Goal: Answer question/provide support: Share knowledge or assist other users

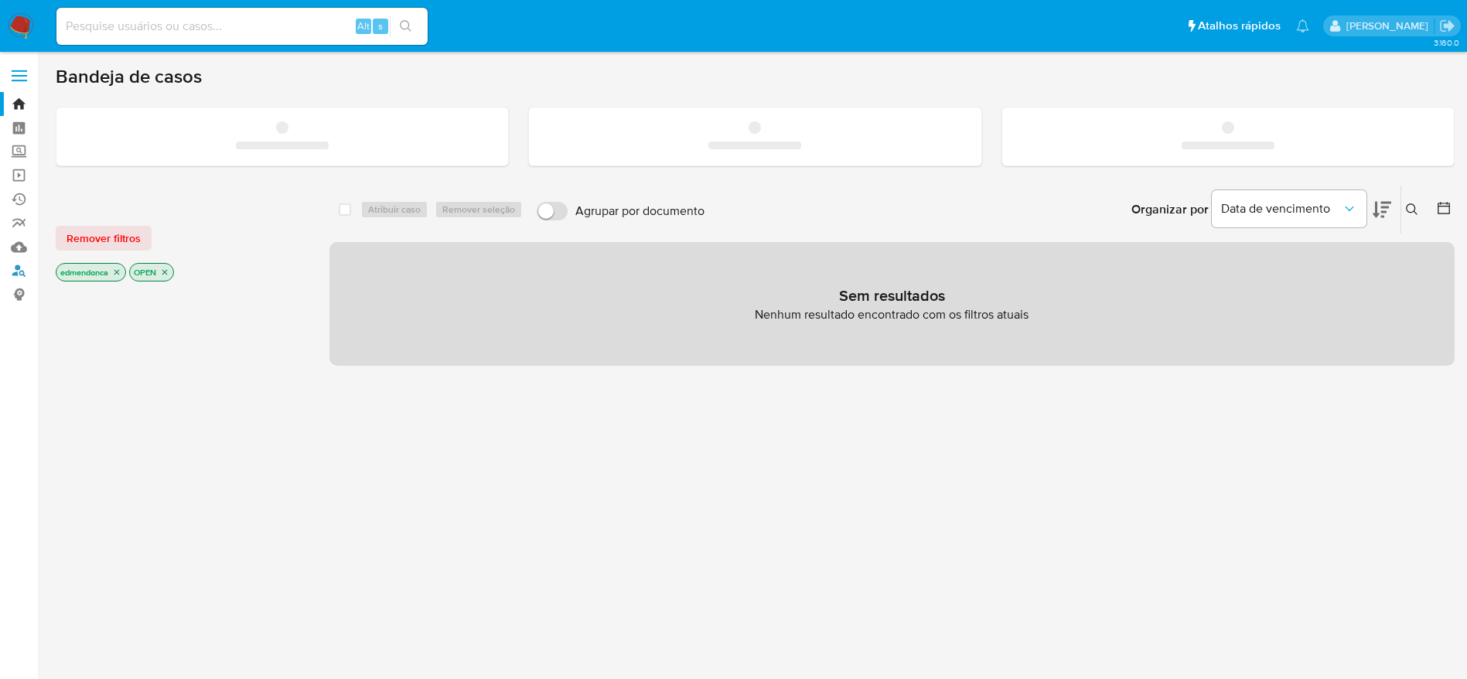
click at [12, 268] on link "Localizador de pessoas" at bounding box center [92, 271] width 184 height 24
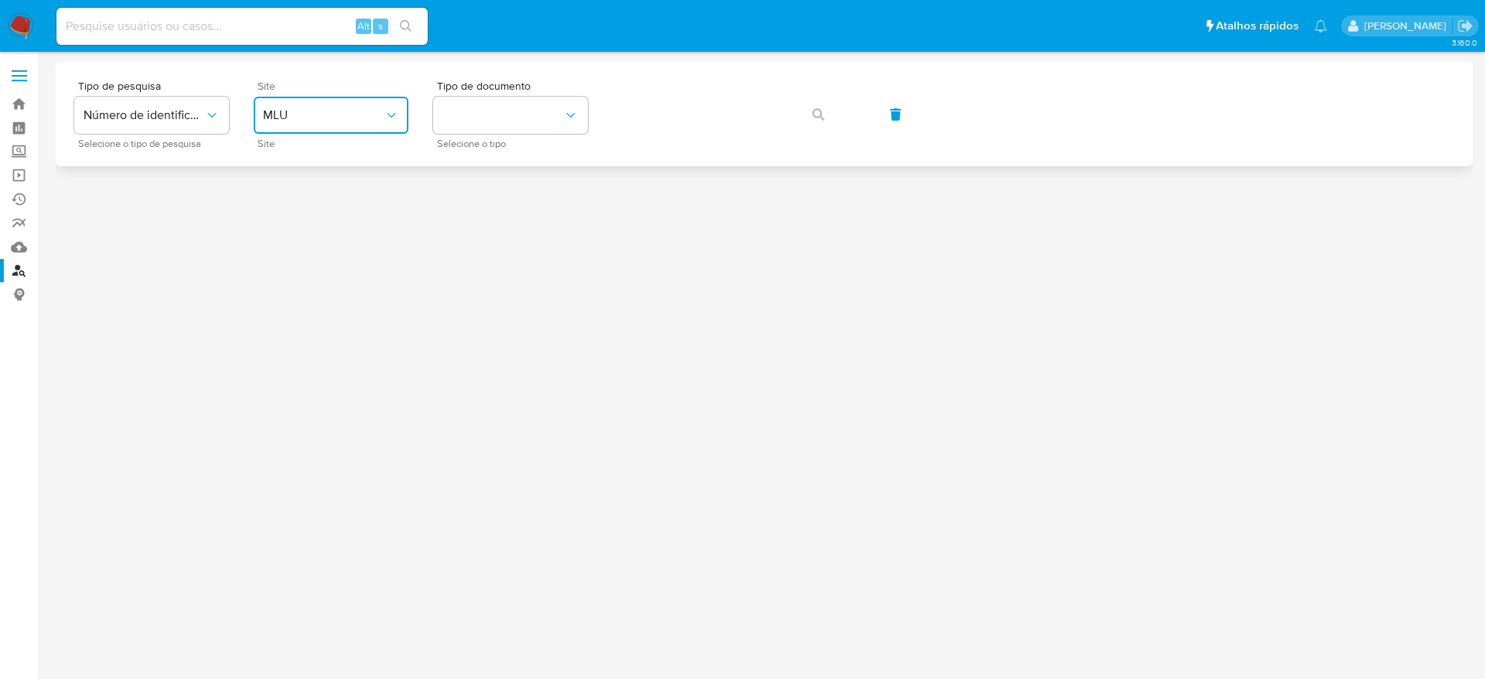
click at [371, 103] on button "MLU" at bounding box center [331, 115] width 155 height 37
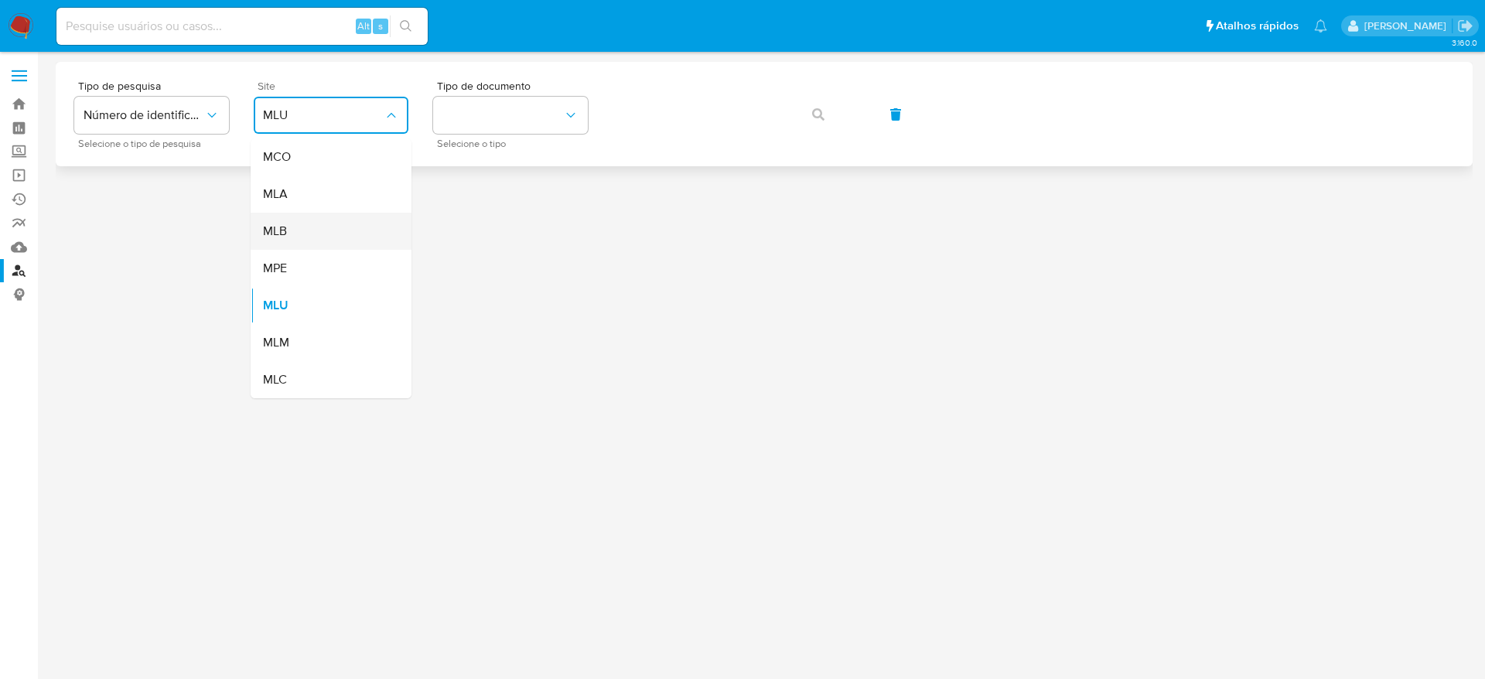
click at [369, 222] on div "MLB" at bounding box center [326, 231] width 127 height 37
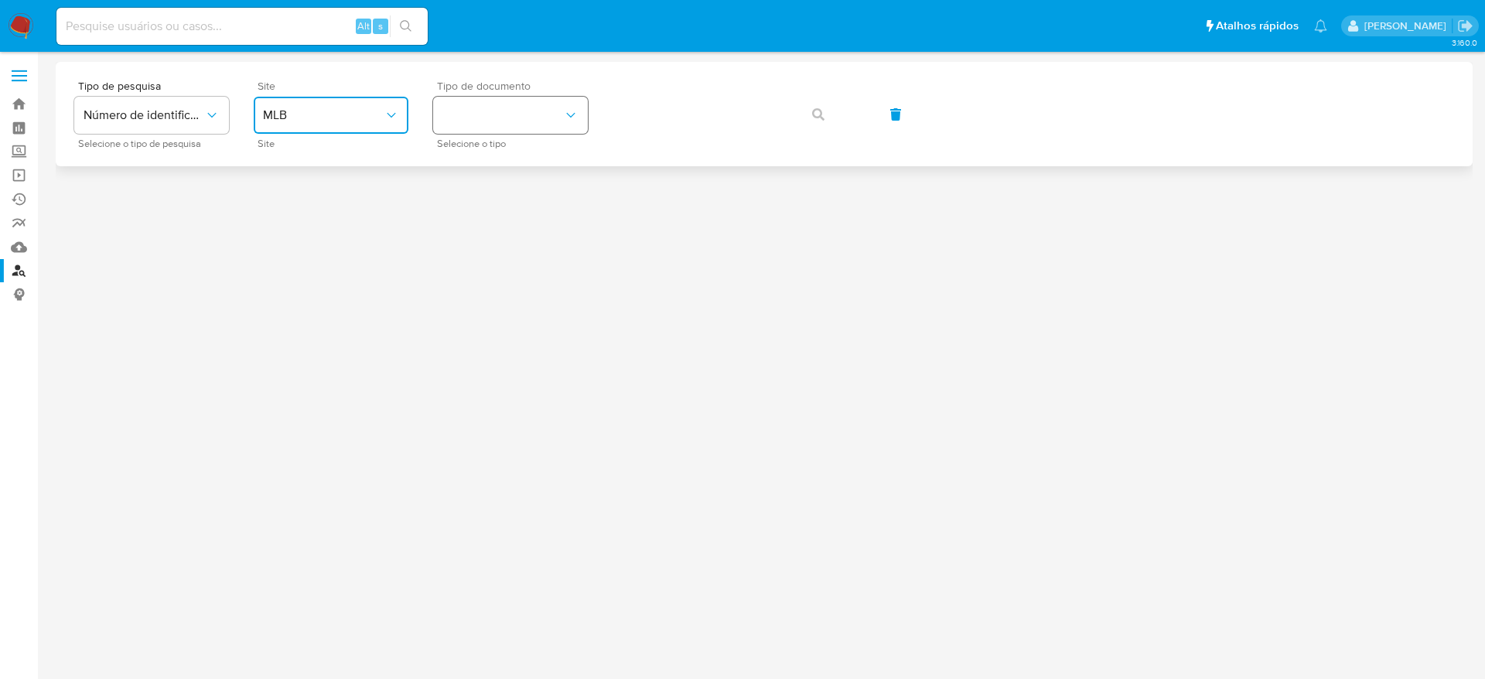
click at [483, 130] on button "identificationType" at bounding box center [510, 115] width 155 height 37
click at [493, 213] on div "CPF CPF" at bounding box center [505, 217] width 127 height 53
click at [821, 117] on icon "button" at bounding box center [818, 114] width 12 height 12
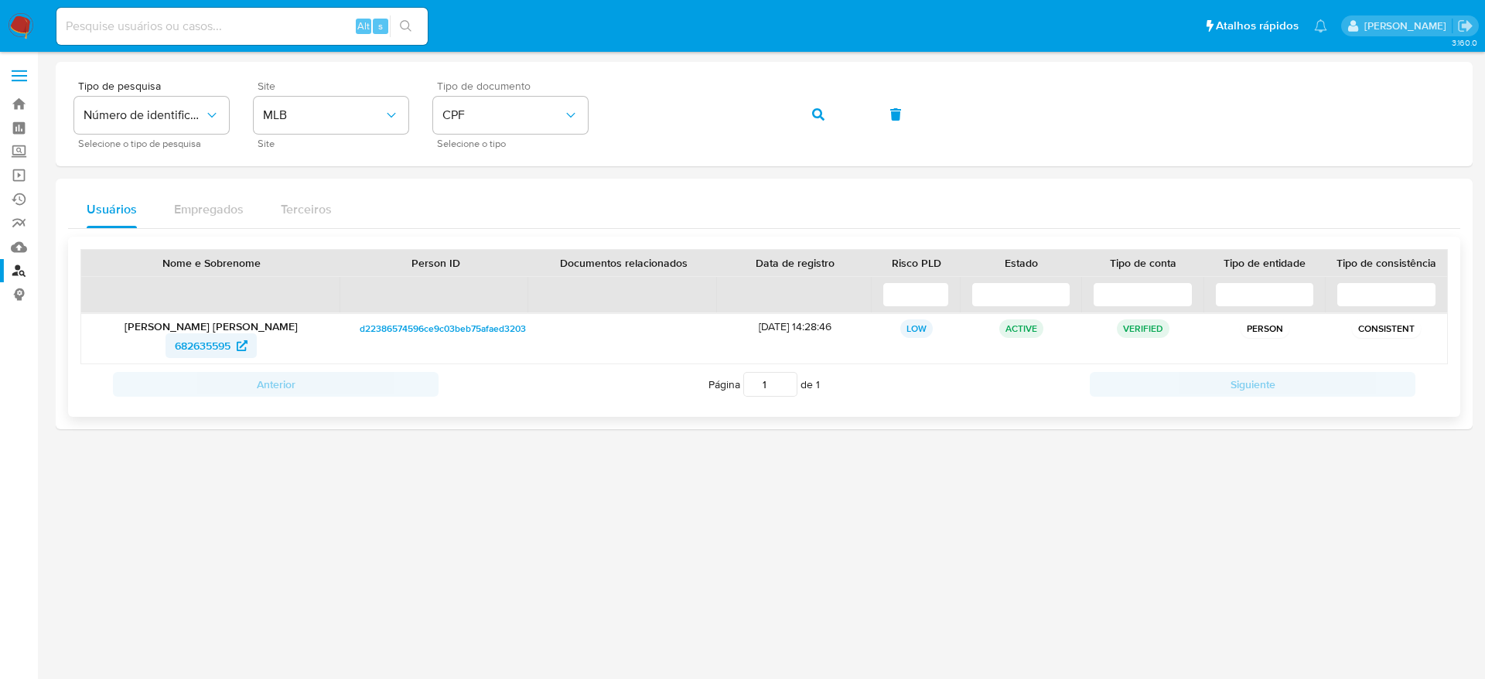
click at [196, 349] on span "682635595" at bounding box center [203, 345] width 56 height 25
click at [822, 110] on icon "button" at bounding box center [818, 114] width 12 height 12
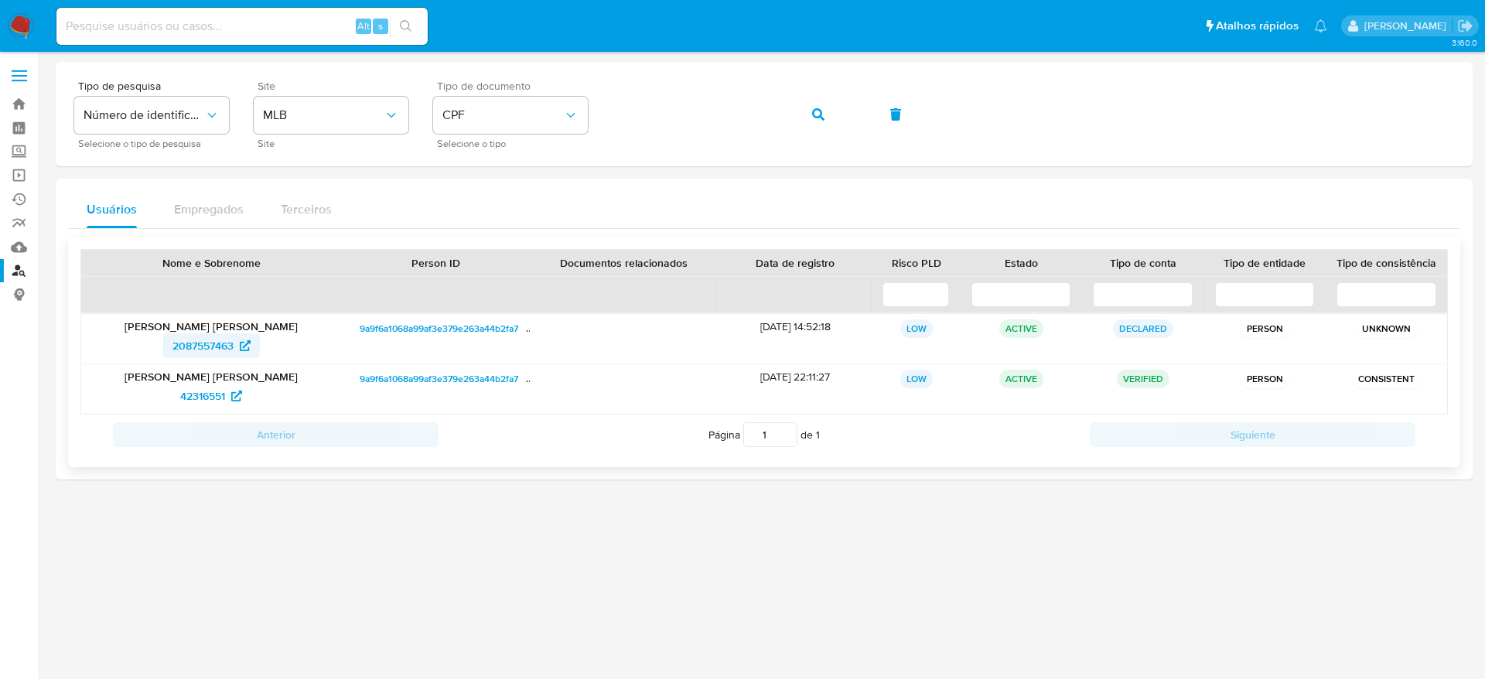
click at [213, 346] on span "2087557463" at bounding box center [202, 345] width 61 height 25
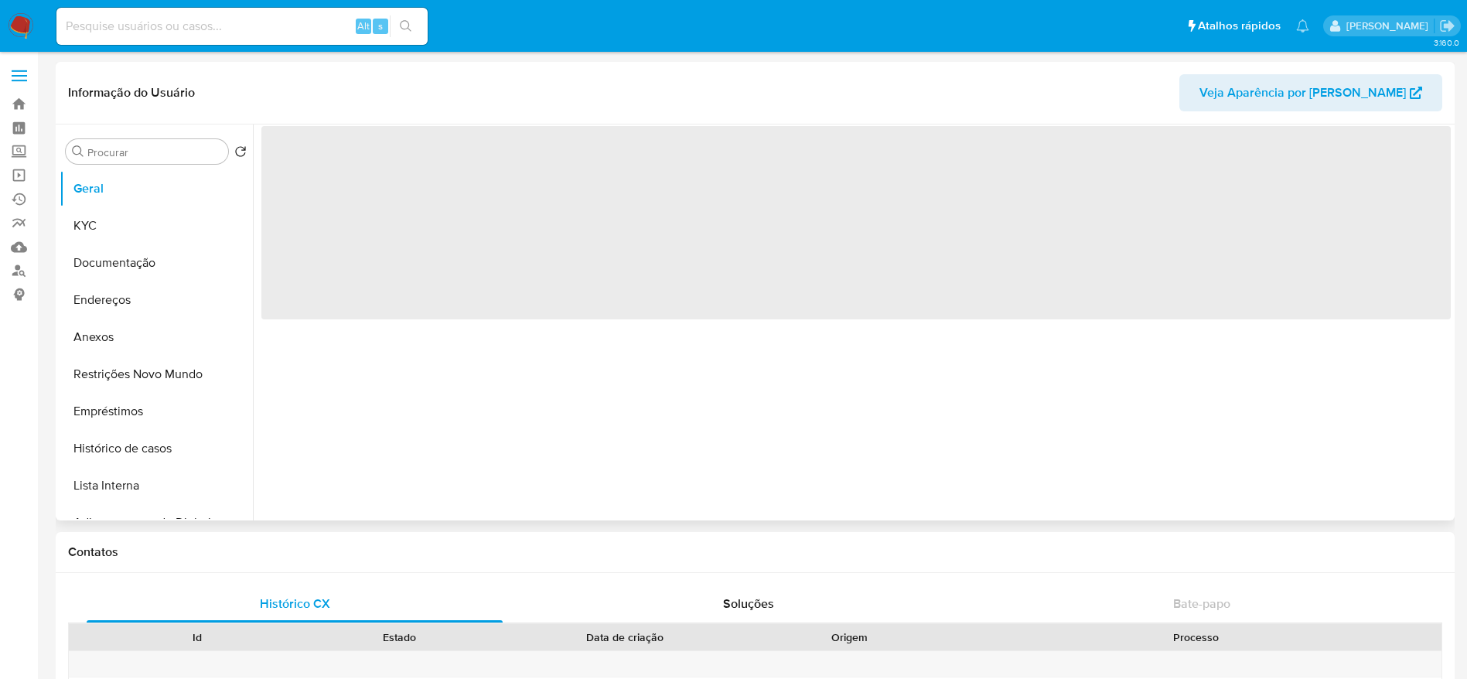
select select "10"
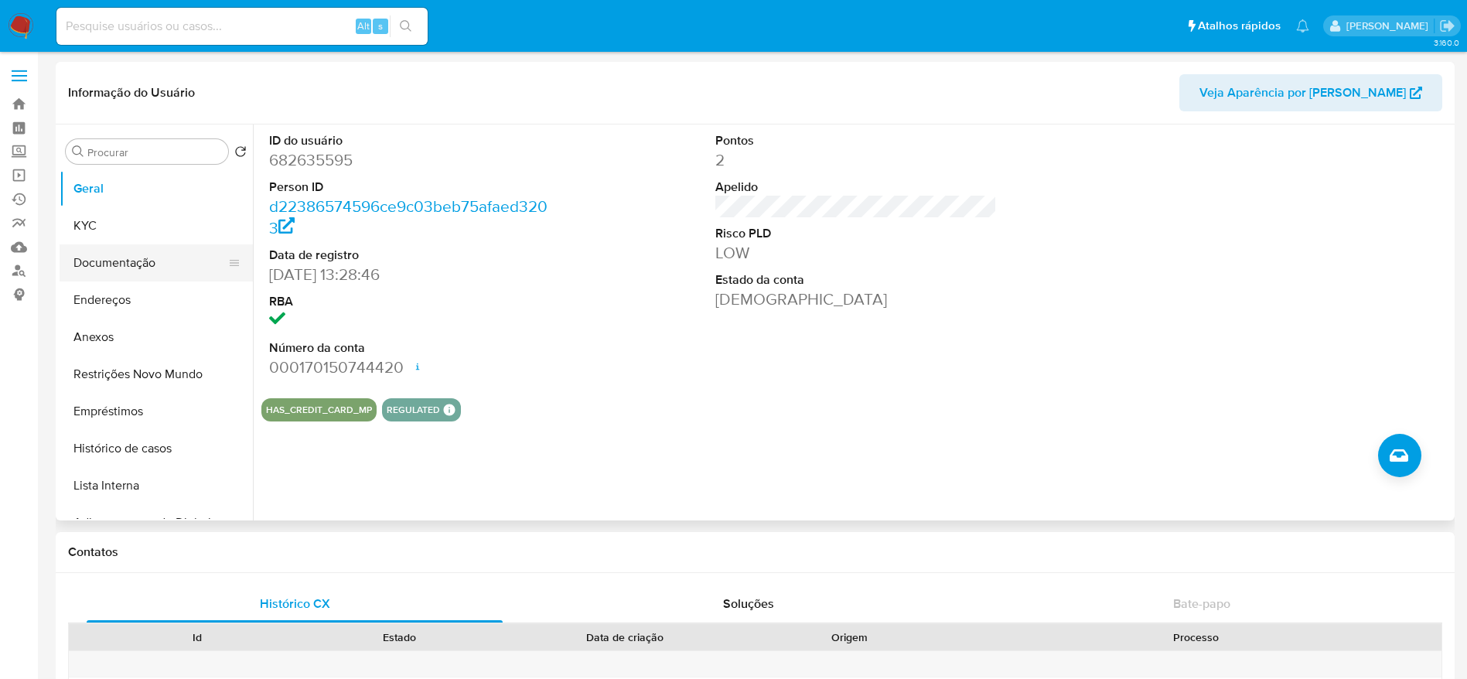
click at [131, 258] on button "Documentação" at bounding box center [150, 262] width 181 height 37
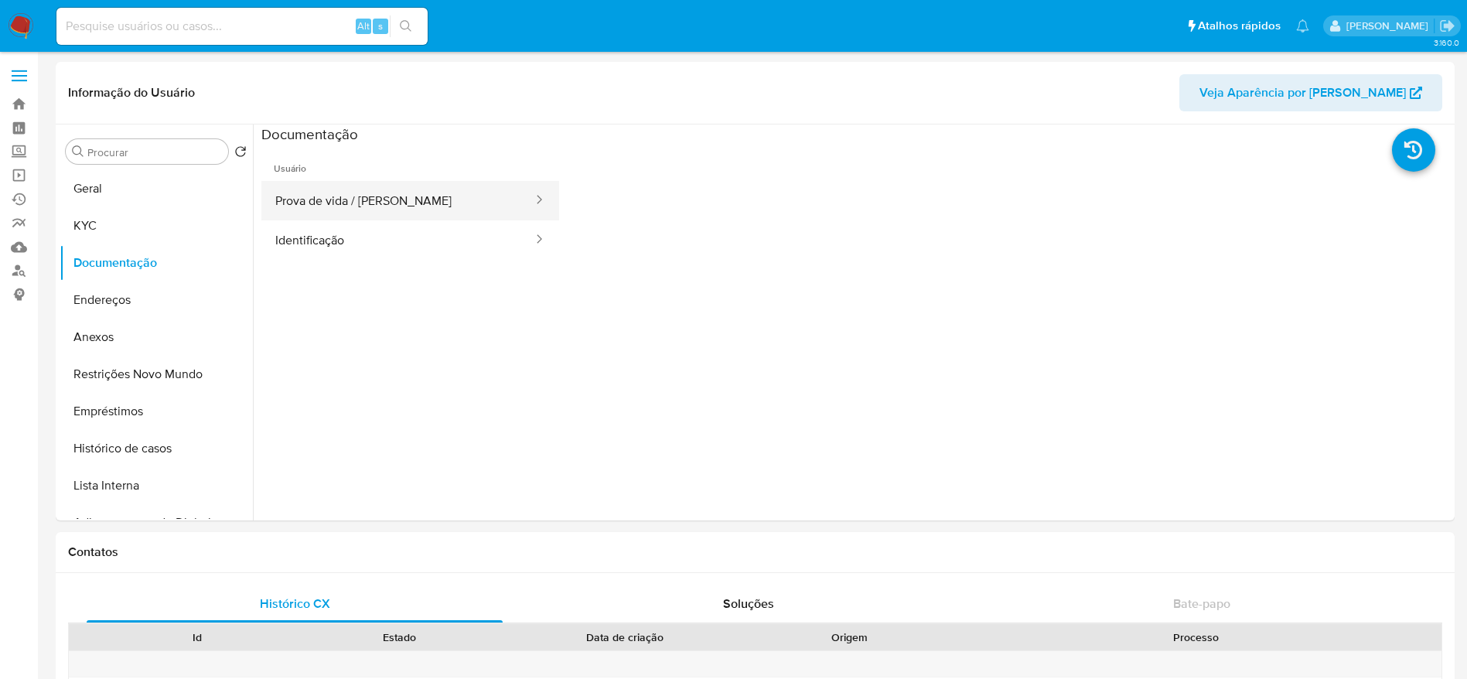
click at [343, 213] on button "Prova de vida / [PERSON_NAME]" at bounding box center [397, 200] width 273 height 39
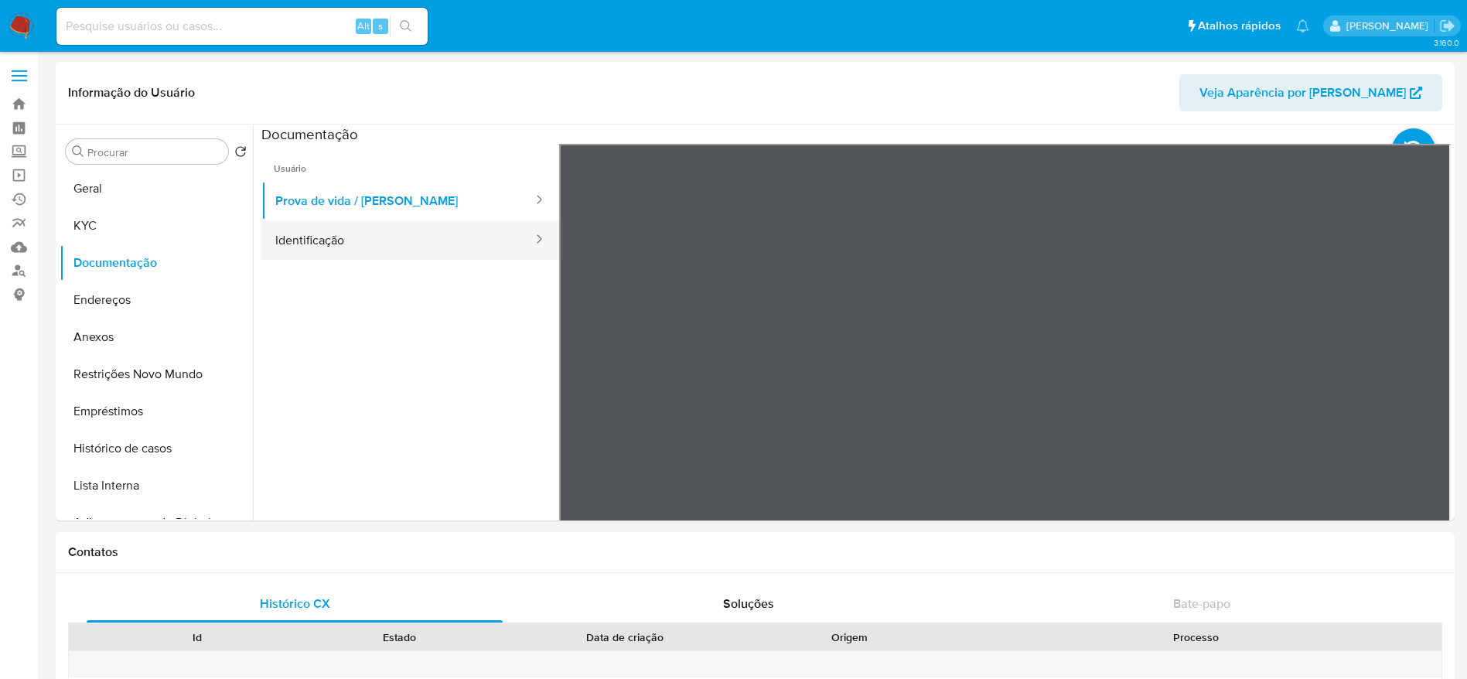
click at [377, 230] on button "Identificação" at bounding box center [397, 239] width 273 height 39
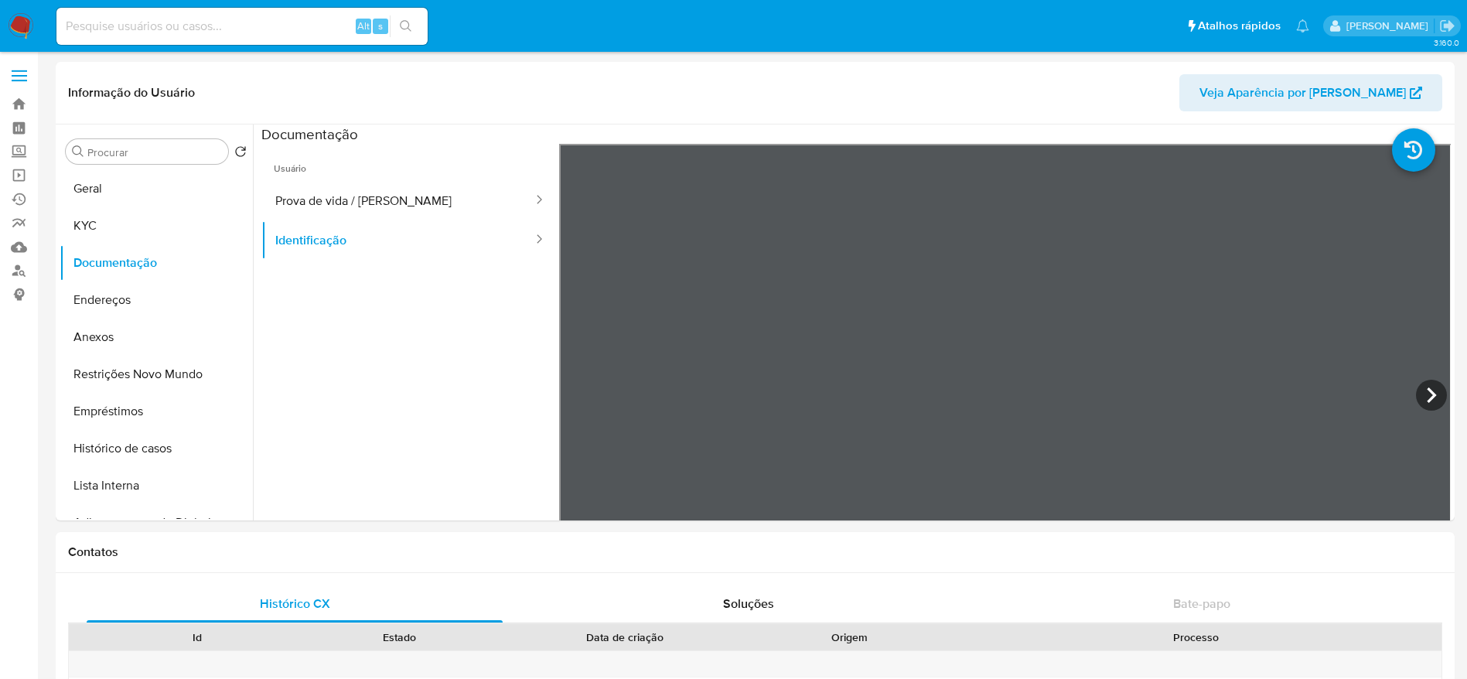
click at [1418, 380] on div at bounding box center [1005, 397] width 892 height 507
click at [1422, 384] on icon at bounding box center [1431, 395] width 31 height 31
click at [114, 306] on button "Endereços" at bounding box center [150, 300] width 181 height 37
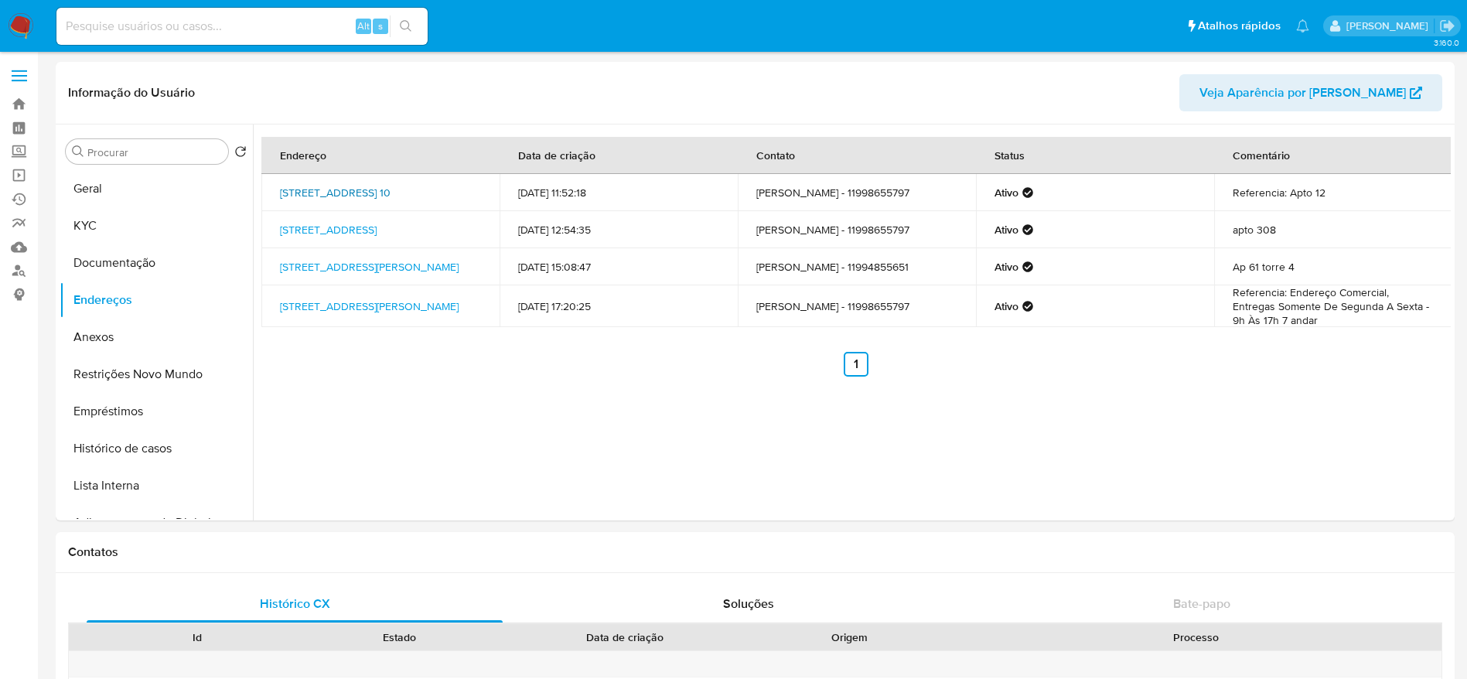
click at [367, 185] on link "[STREET_ADDRESS] 10" at bounding box center [335, 192] width 111 height 15
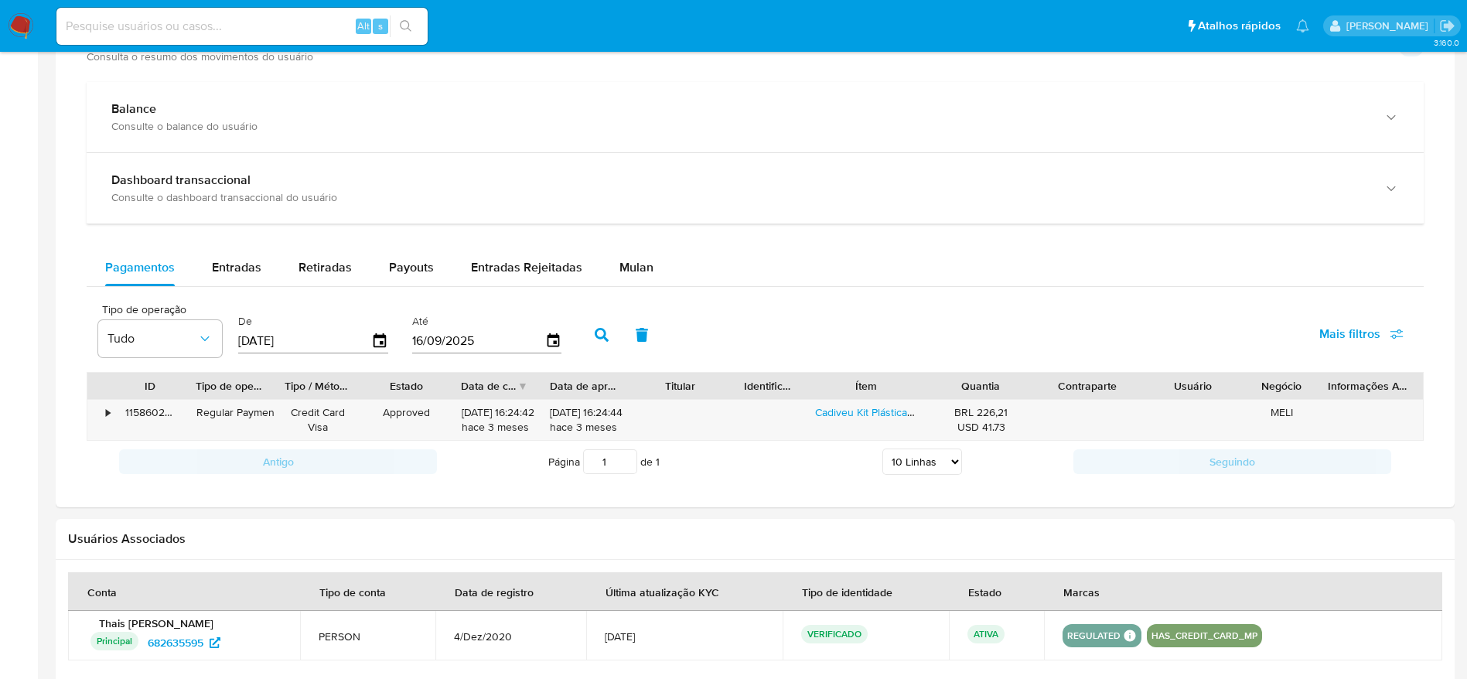
scroll to position [844, 0]
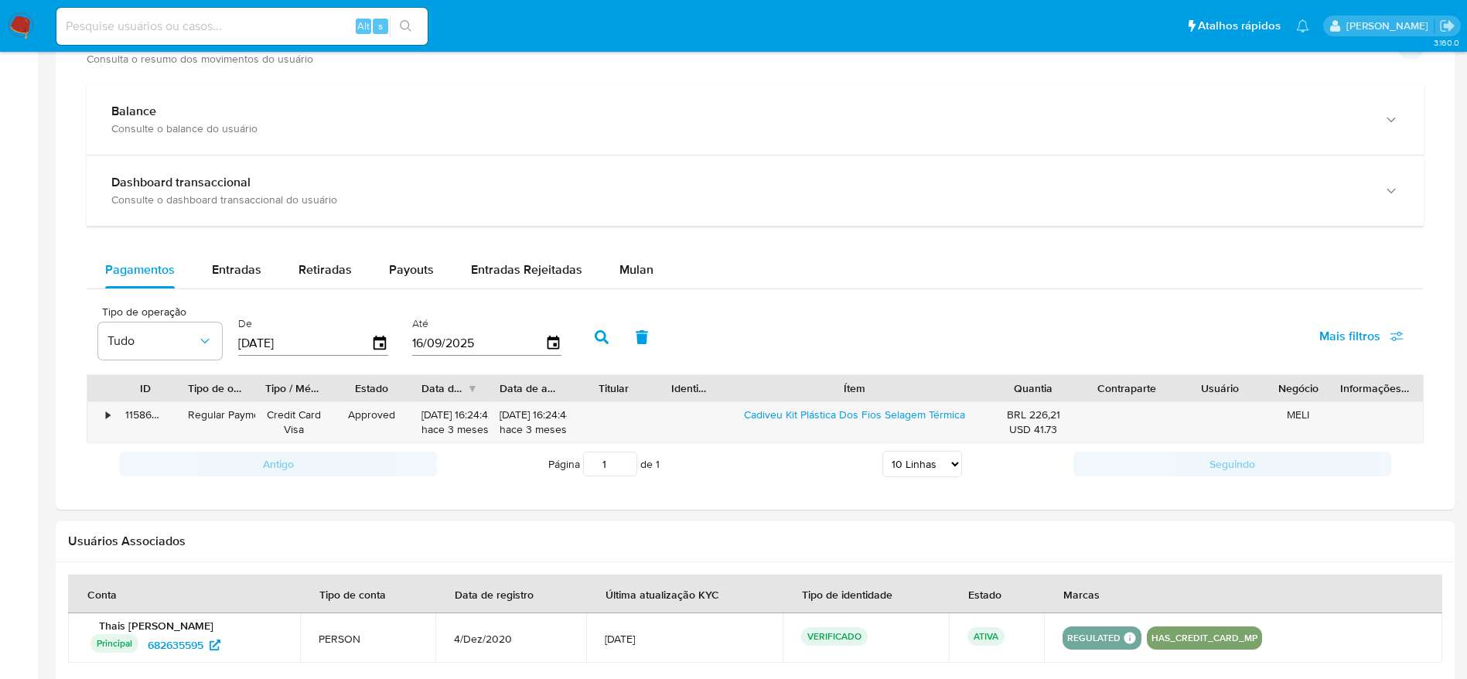
drag, startPoint x: 933, startPoint y: 384, endPoint x: 1054, endPoint y: 387, distance: 121.4
click at [1054, 387] on div "ID Tipo de operação Tipo / Método Estado Data de criação Data de aprovação Titu…" at bounding box center [755, 388] width 1336 height 26
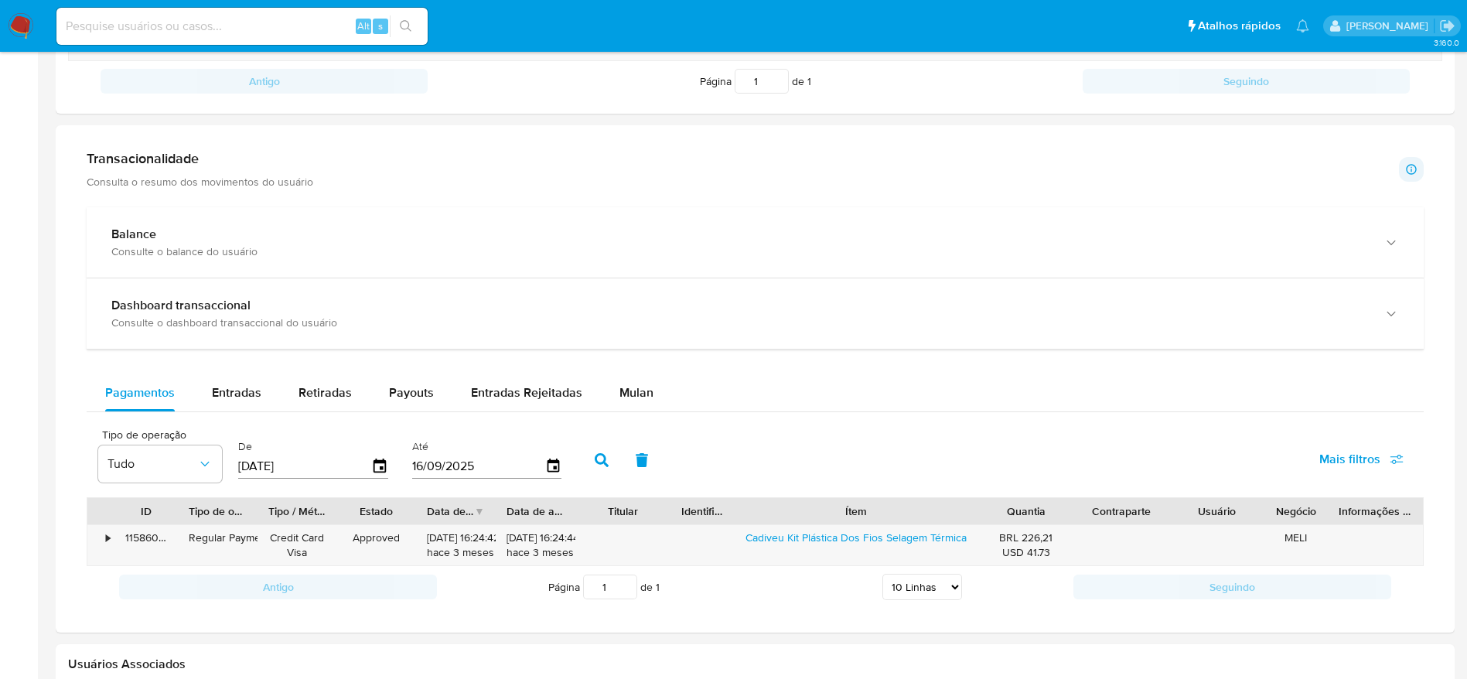
scroll to position [0, 0]
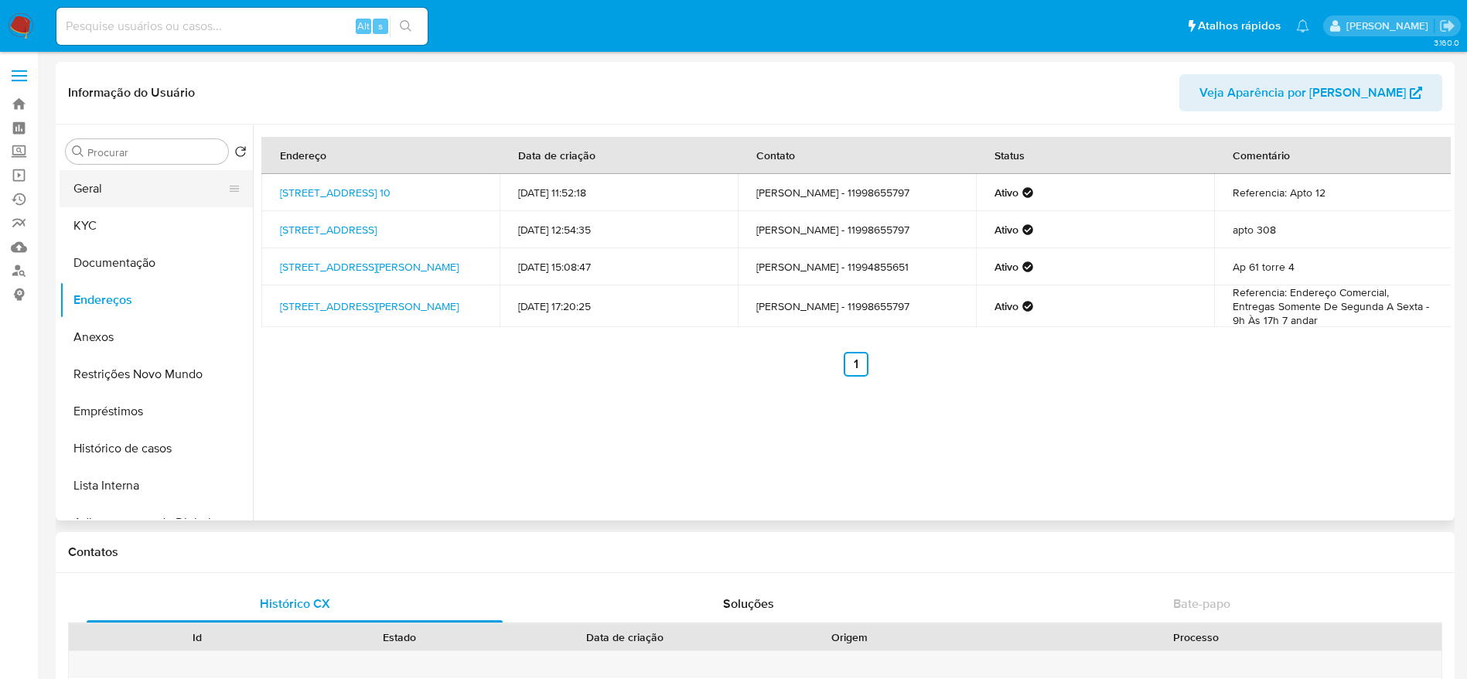
click at [102, 188] on button "Geral" at bounding box center [150, 188] width 181 height 37
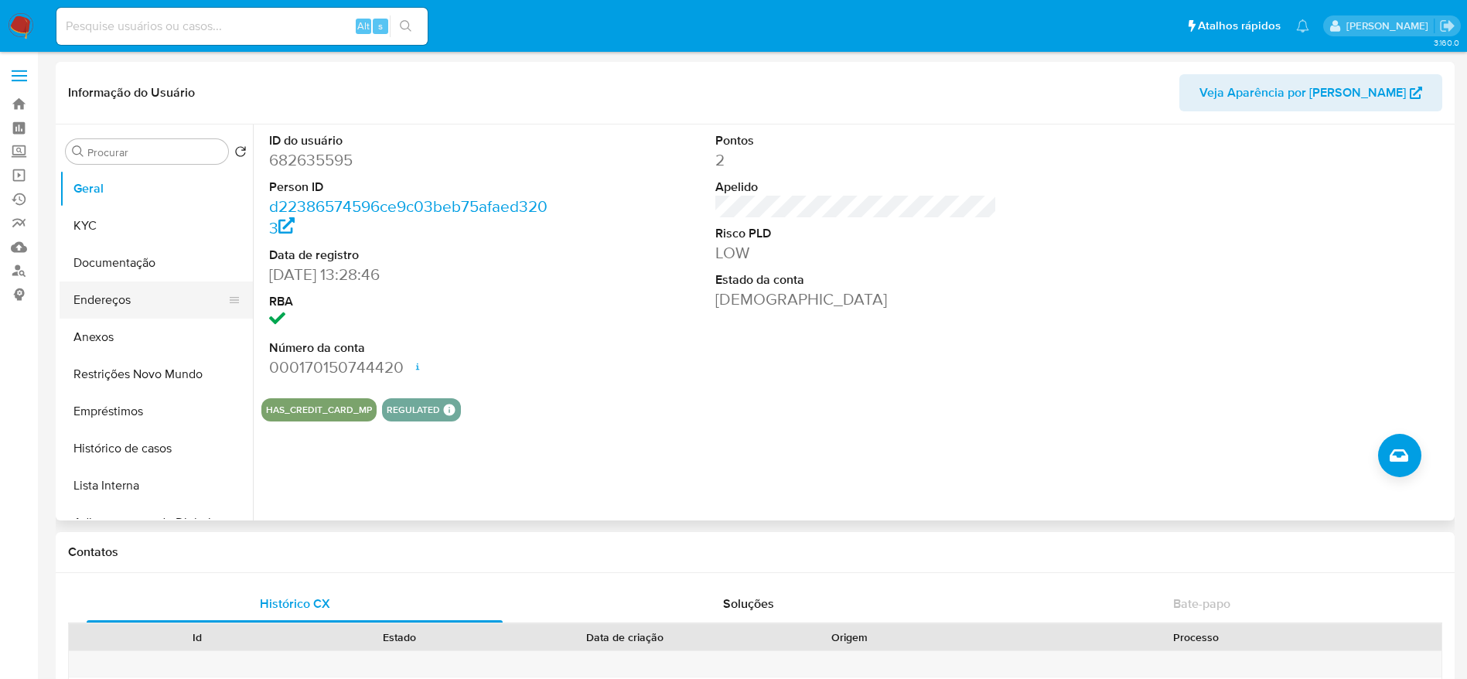
click at [102, 293] on button "Endereços" at bounding box center [150, 300] width 181 height 37
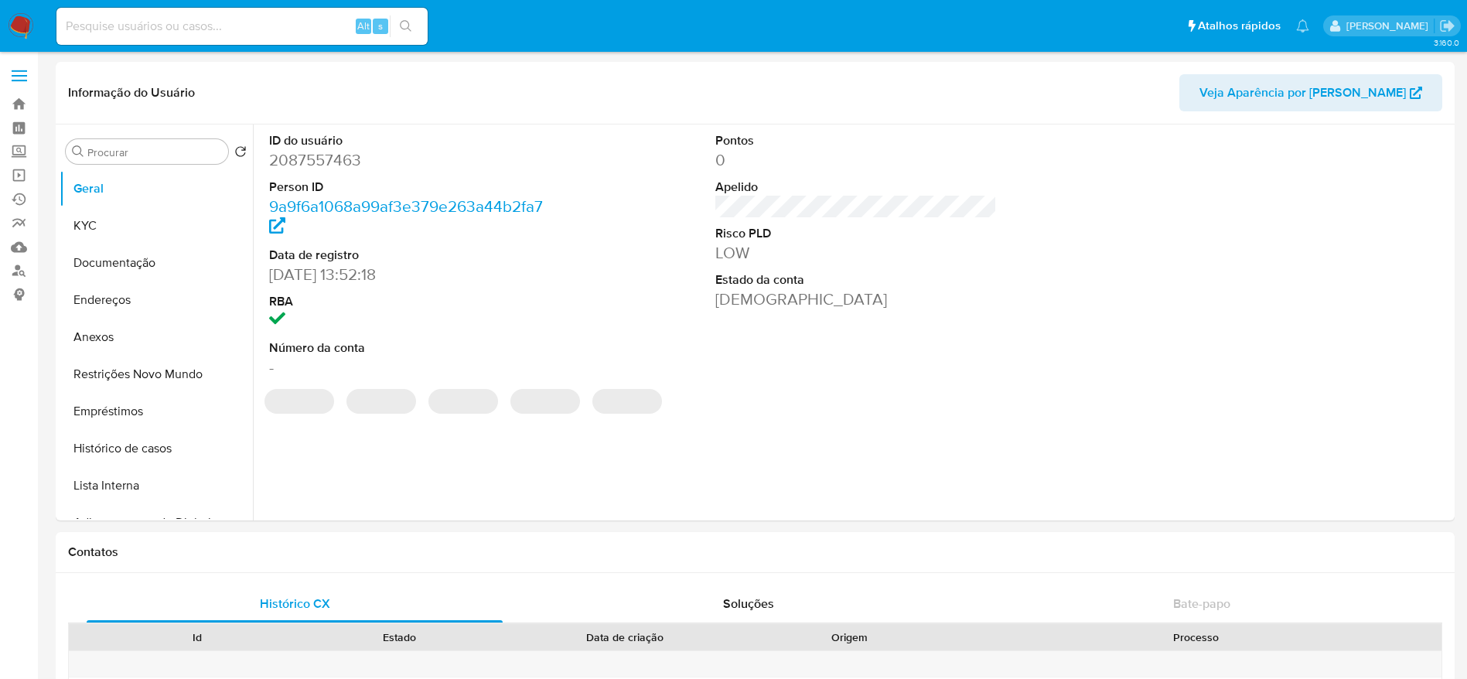
select select "10"
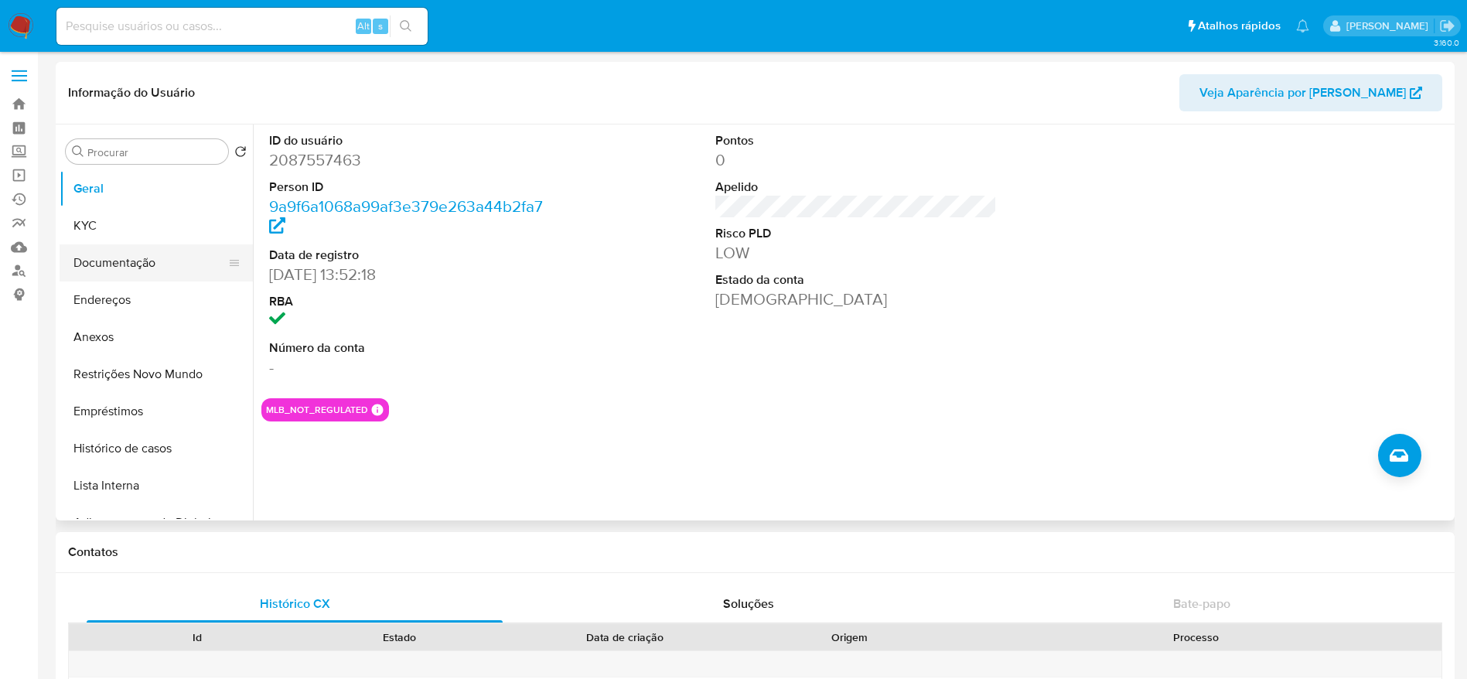
click at [110, 244] on button "Documentação" at bounding box center [150, 262] width 181 height 37
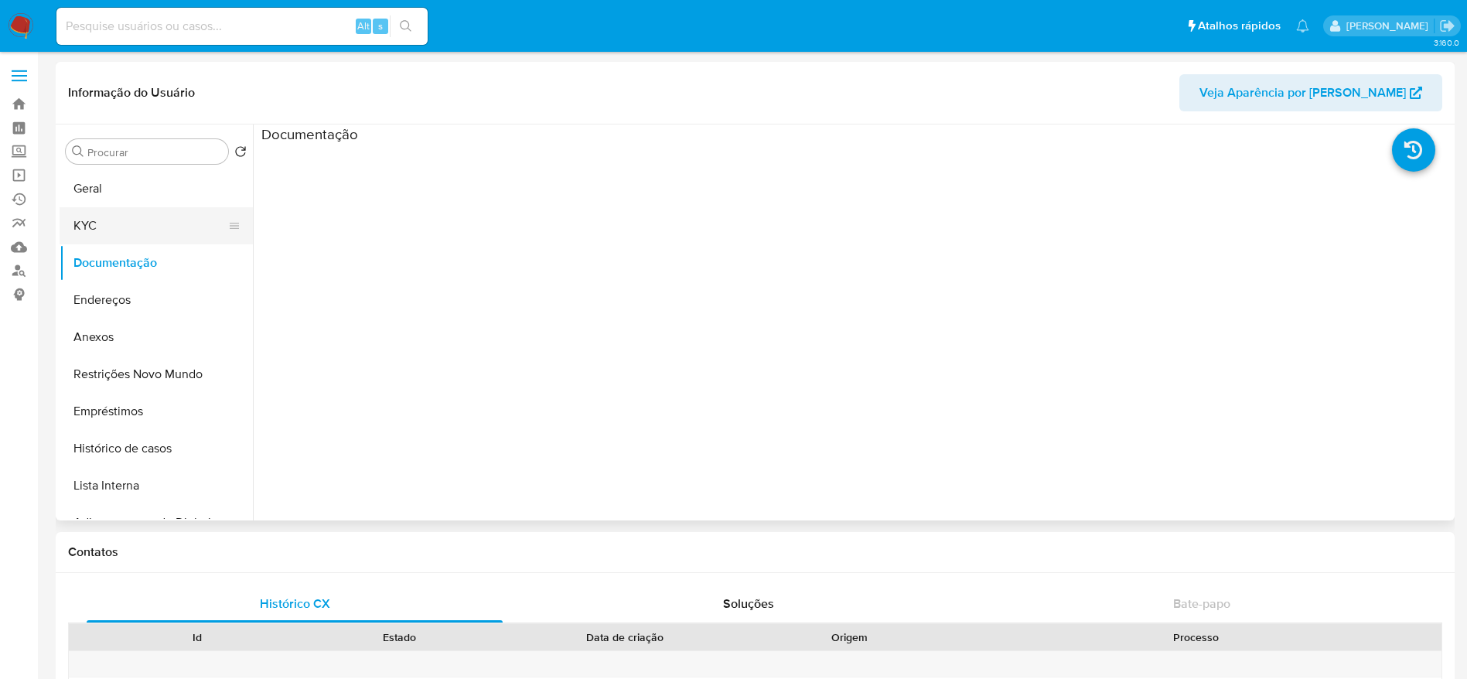
click at [158, 217] on button "KYC" at bounding box center [150, 225] width 181 height 37
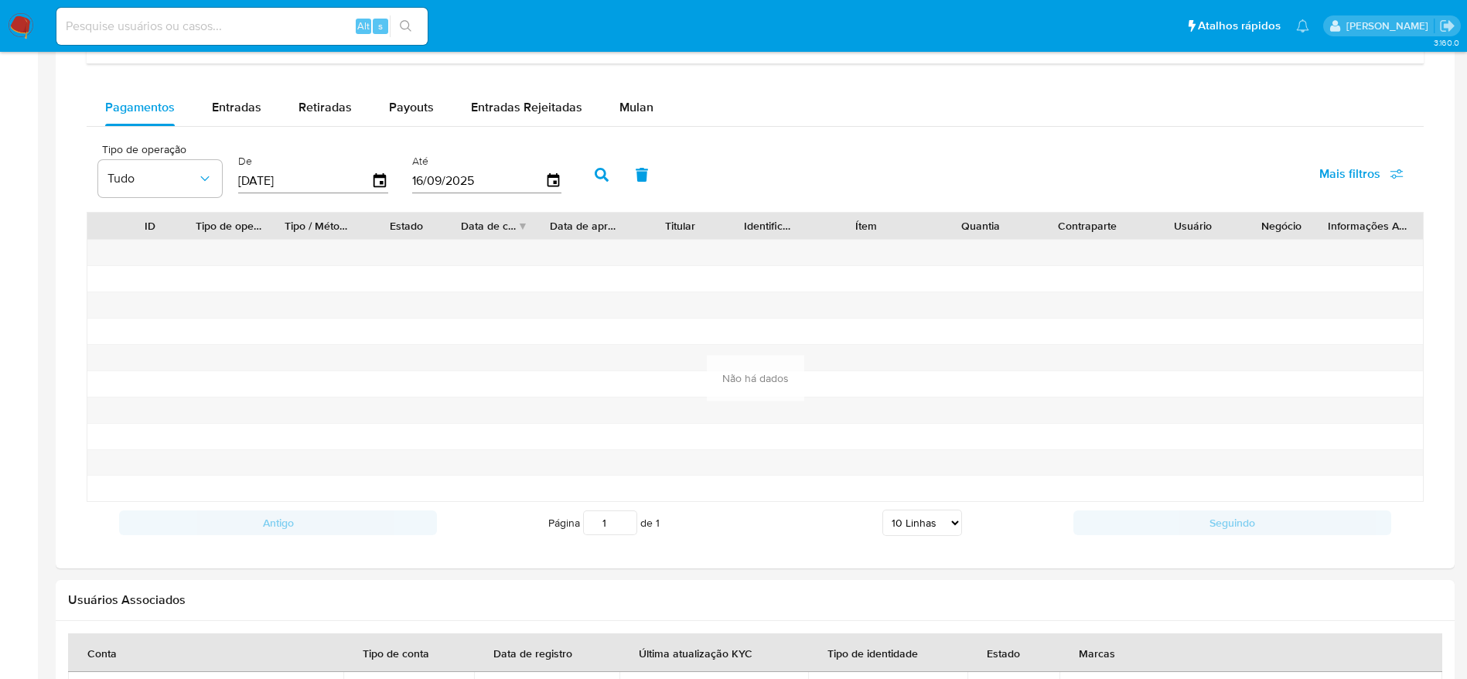
scroll to position [1237, 0]
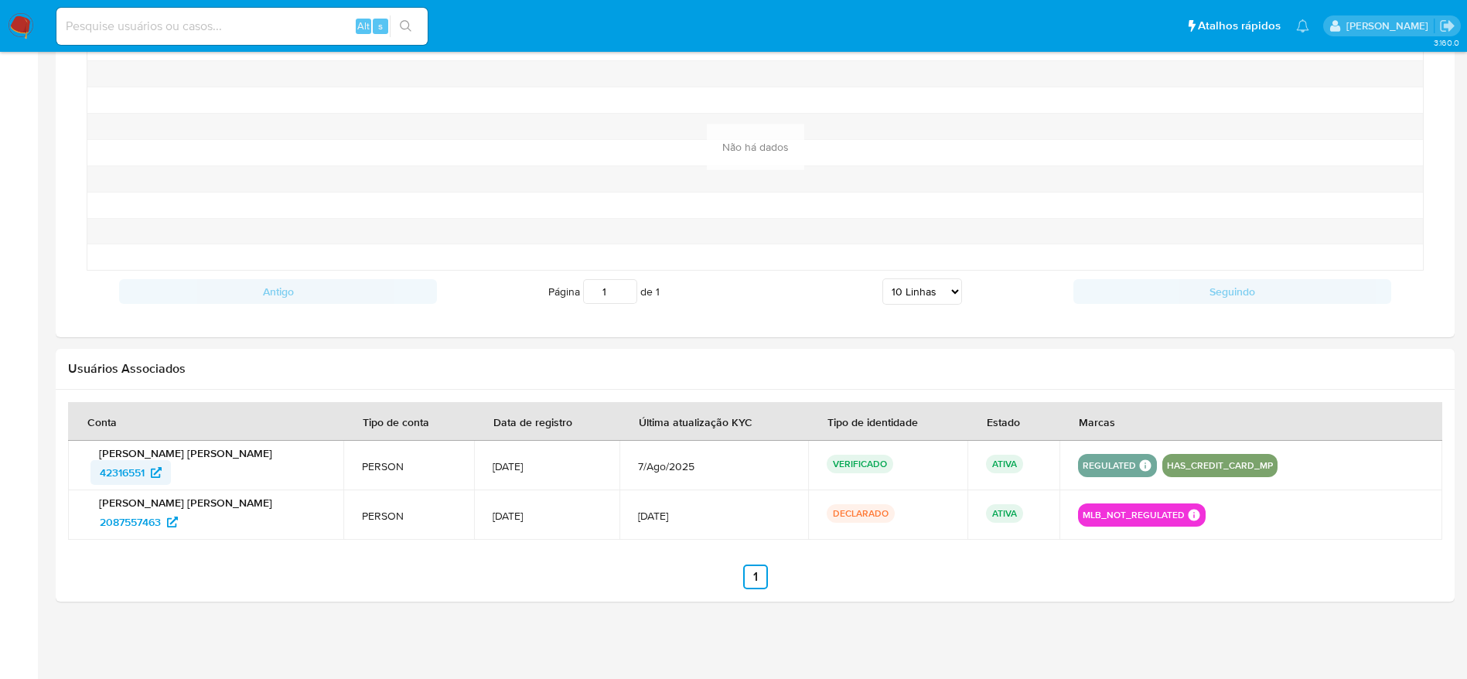
click at [125, 477] on span "42316551" at bounding box center [122, 472] width 45 height 25
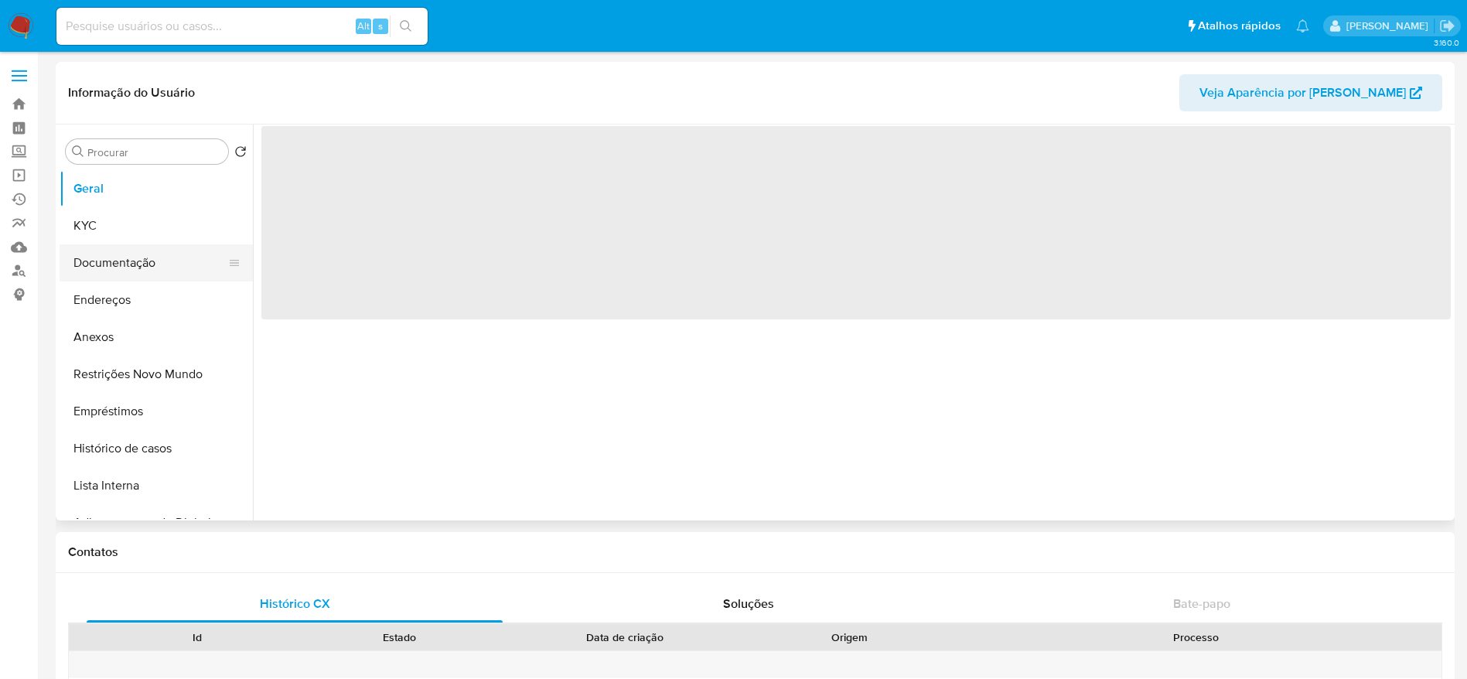
select select "10"
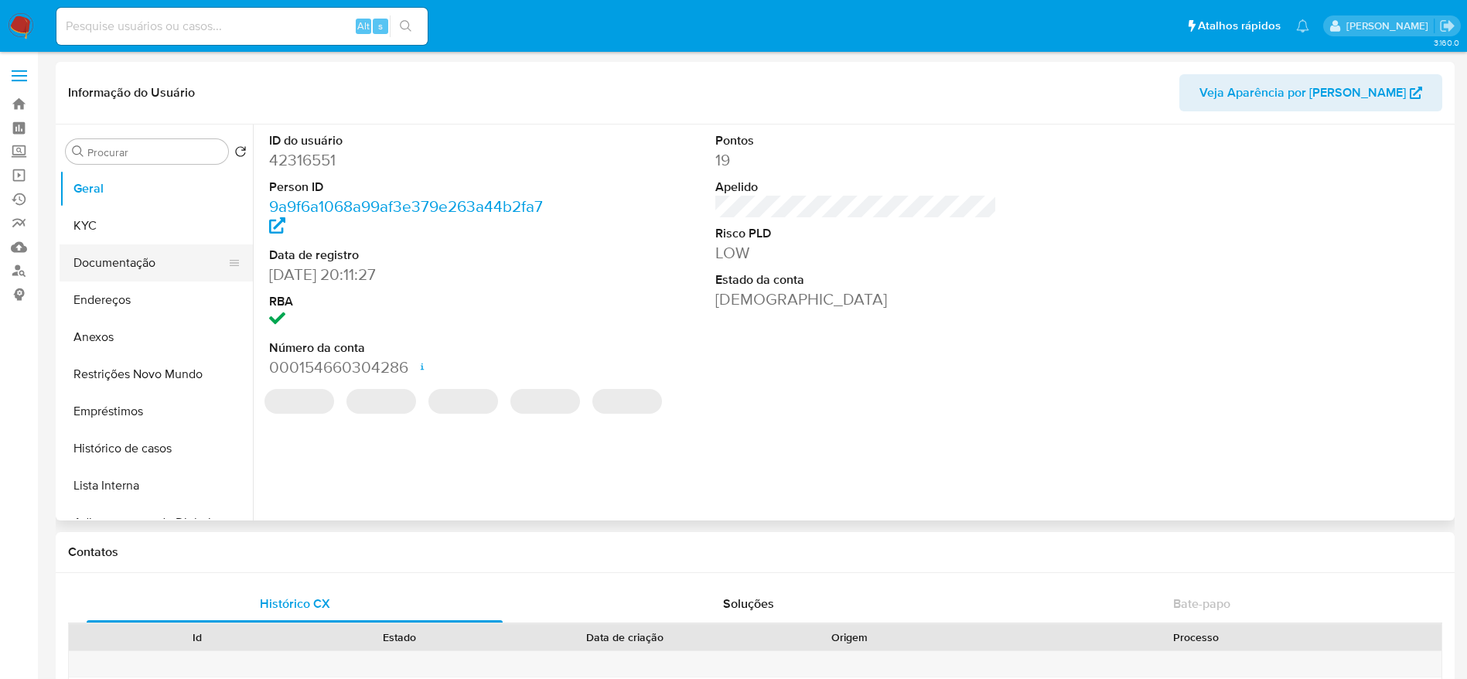
click at [101, 254] on button "Documentação" at bounding box center [150, 262] width 181 height 37
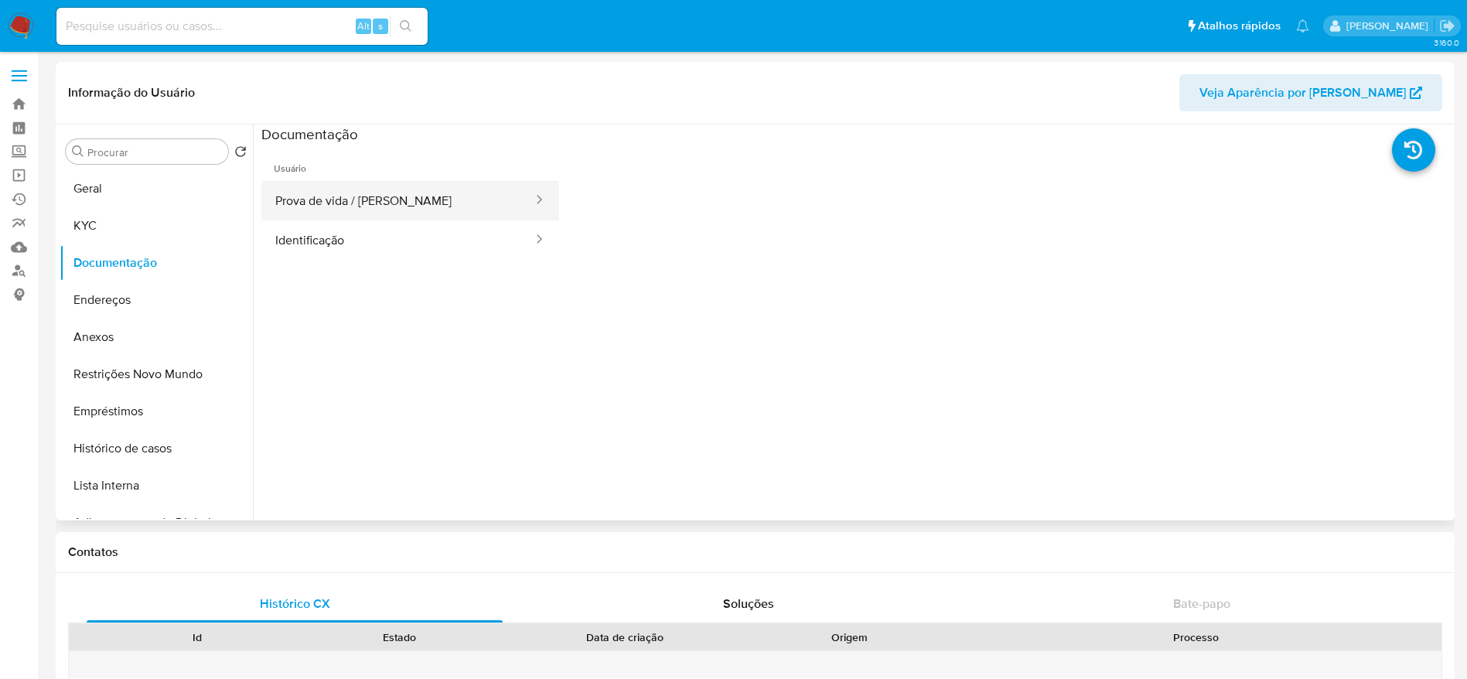
click at [373, 201] on button "Prova de vida / [PERSON_NAME]" at bounding box center [397, 200] width 273 height 39
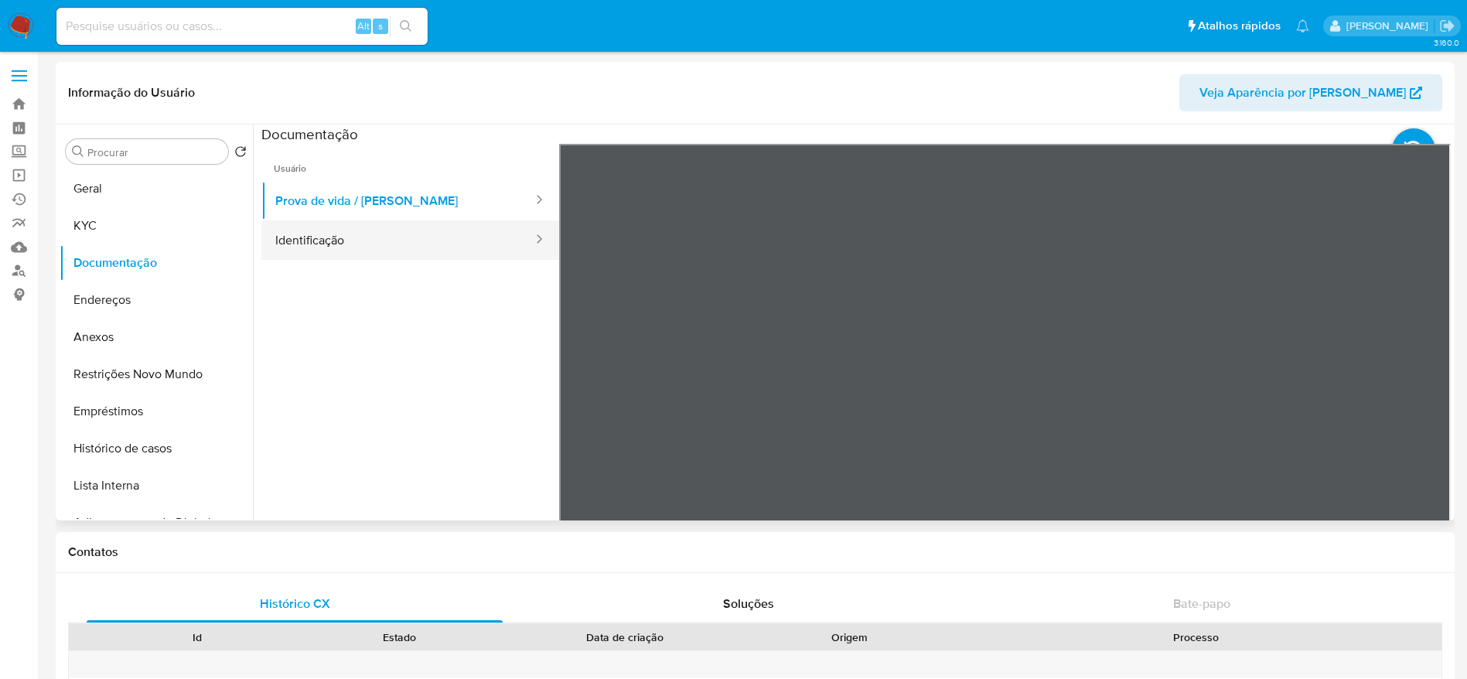
click at [372, 230] on button "Identificação" at bounding box center [397, 239] width 273 height 39
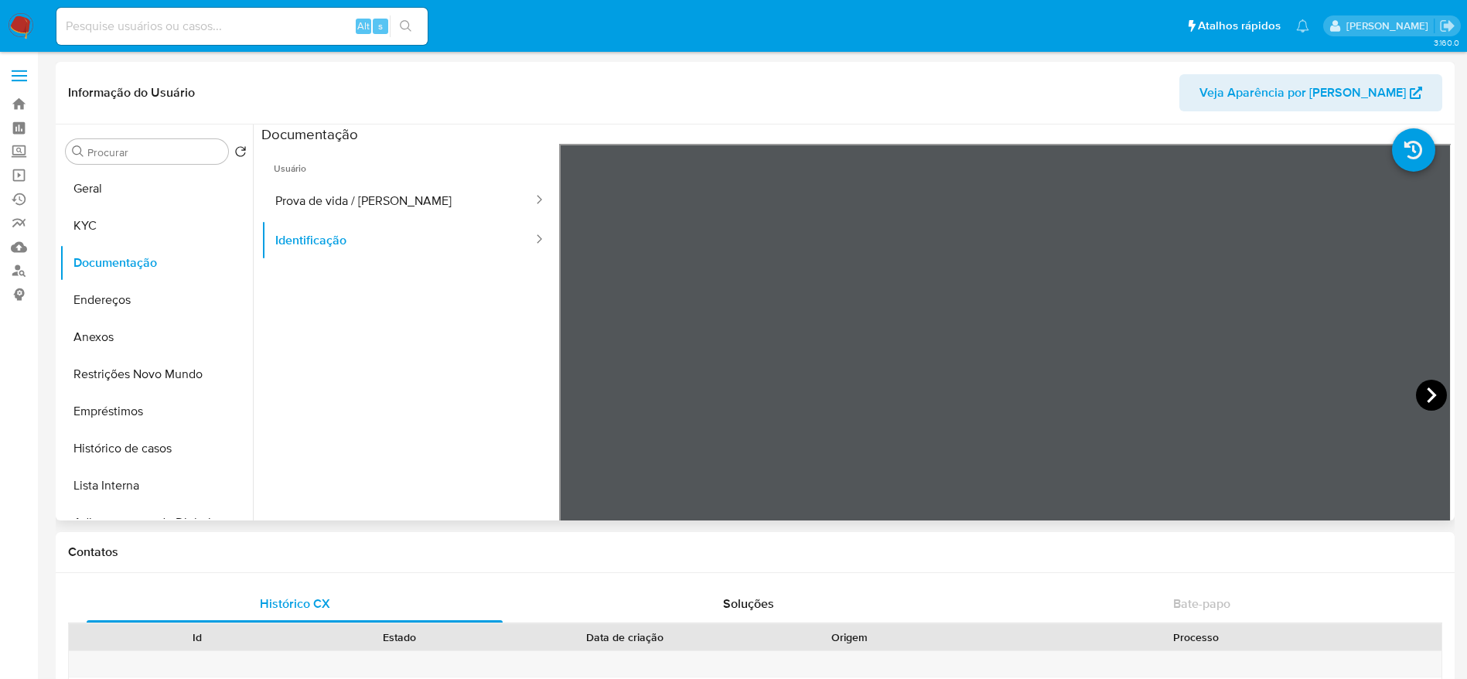
click at [1429, 398] on icon at bounding box center [1431, 395] width 31 height 31
click at [106, 308] on button "Endereços" at bounding box center [150, 300] width 181 height 37
